Goal: Information Seeking & Learning: Learn about a topic

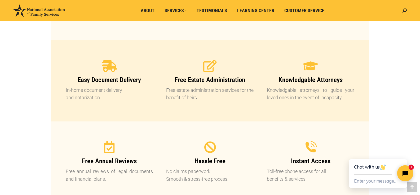
scroll to position [512, 0]
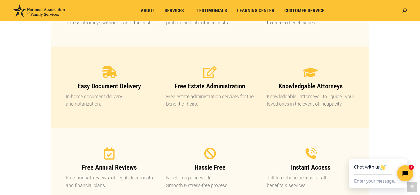
drag, startPoint x: 158, startPoint y: 91, endPoint x: 175, endPoint y: 95, distance: 16.8
click at [158, 91] on div "Easy Document Delivery In-home document delivery and notarization." at bounding box center [109, 87] width 101 height 55
drag, startPoint x: 203, startPoint y: 84, endPoint x: 233, endPoint y: 96, distance: 33.2
click at [236, 100] on div "Free Estate Administration Free estate administration services for the benefit …" at bounding box center [209, 95] width 87 height 26
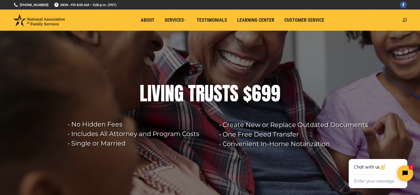
scroll to position [0, 0]
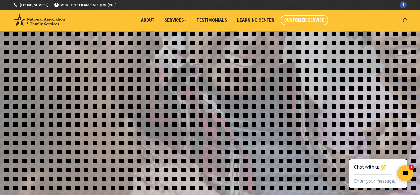
click at [309, 21] on span "Customer Service" at bounding box center [304, 20] width 40 height 6
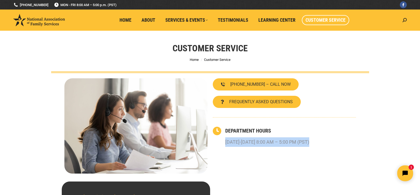
drag, startPoint x: 259, startPoint y: 142, endPoint x: 326, endPoint y: 142, distance: 67.3
click at [325, 142] on div "DEPARTMENT HOURS [DATE]-[DATE] 8:00 AM – 5:00 PM (PST)" at bounding box center [290, 137] width 131 height 20
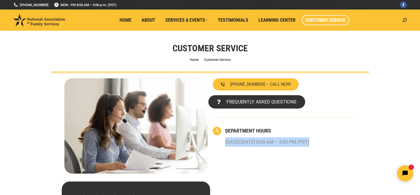
click at [273, 101] on span "FREQUENTLY ASKED QUESTIONS" at bounding box center [261, 102] width 70 height 5
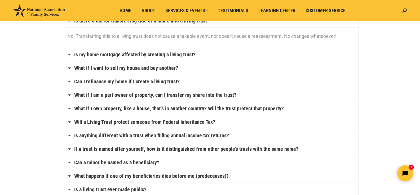
scroll to position [56, 0]
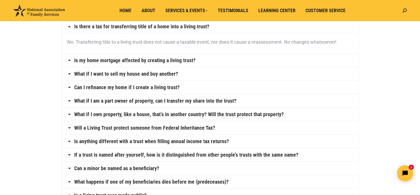
click at [68, 59] on icon at bounding box center [69, 60] width 4 height 4
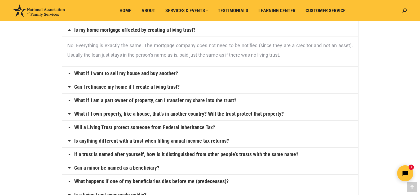
scroll to position [74, 0]
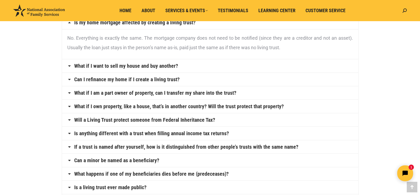
click at [69, 65] on icon at bounding box center [69, 66] width 4 height 4
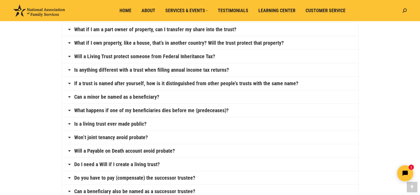
scroll to position [139, 0]
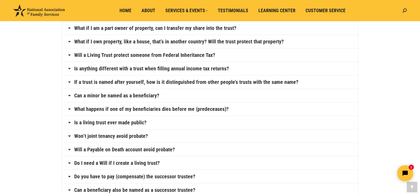
click at [71, 54] on icon at bounding box center [69, 55] width 4 height 4
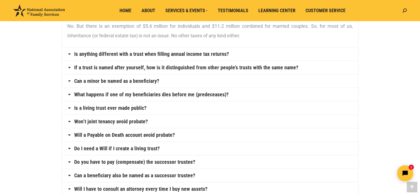
scroll to position [153, 0]
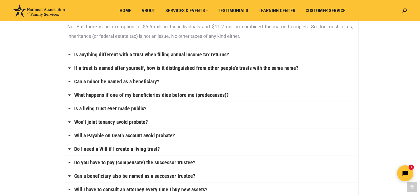
drag, startPoint x: 69, startPoint y: 68, endPoint x: 98, endPoint y: 69, distance: 28.9
click at [70, 68] on icon at bounding box center [69, 68] width 4 height 4
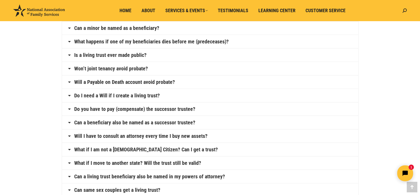
scroll to position [203, 0]
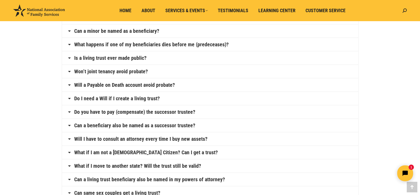
click at [69, 44] on icon at bounding box center [69, 44] width 4 height 4
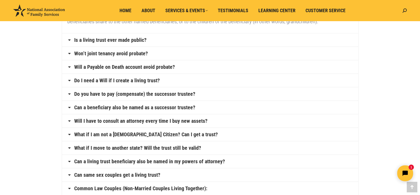
scroll to position [223, 0]
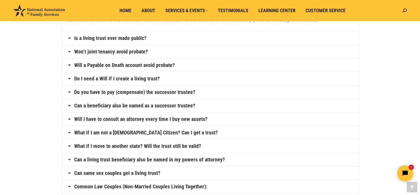
drag, startPoint x: 73, startPoint y: 37, endPoint x: 106, endPoint y: 44, distance: 34.3
click at [73, 37] on h4 "Is a living trust ever made public?" at bounding box center [210, 38] width 296 height 13
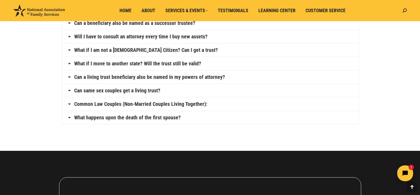
scroll to position [316, 0]
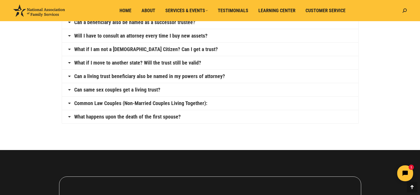
click at [109, 38] on link "Will I have to consult an attorney every time I buy new assets?" at bounding box center [140, 35] width 133 height 5
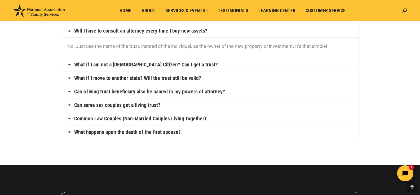
scroll to position [285, 0]
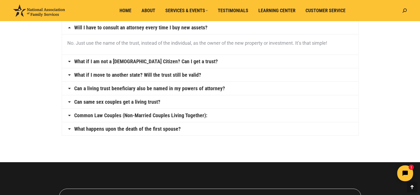
click at [86, 75] on link "What if I move to another state? Will the trust still be valid?" at bounding box center [137, 74] width 127 height 5
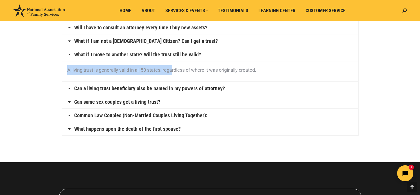
drag, startPoint x: 69, startPoint y: 71, endPoint x: 176, endPoint y: 70, distance: 107.6
click at [174, 70] on p "A living trust is generally valid in all 50 states, regardless of where it was …" at bounding box center [210, 70] width 286 height 10
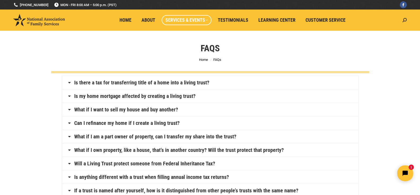
scroll to position [0, 0]
